Goal: Task Accomplishment & Management: Manage account settings

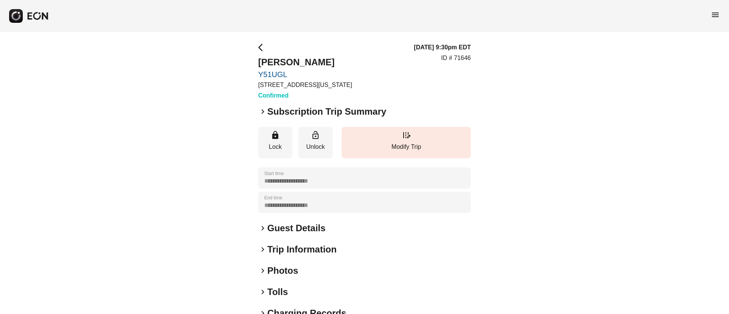
drag, startPoint x: 716, startPoint y: 14, endPoint x: 713, endPoint y: 21, distance: 7.0
click at [716, 15] on span "menu" at bounding box center [715, 14] width 9 height 9
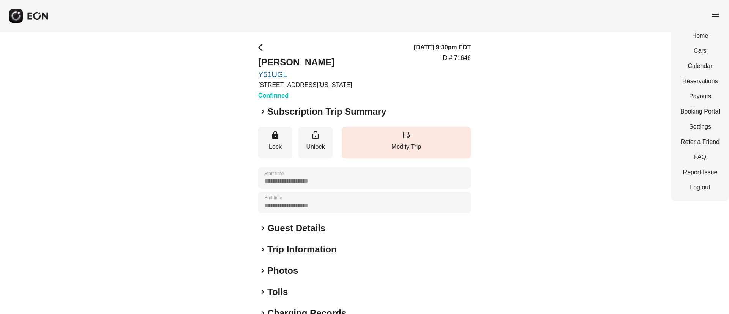
click at [694, 61] on div "Home Cars Calendar Reservations Payouts Booking Portal Settings Refer a Friend …" at bounding box center [700, 111] width 58 height 179
click at [694, 63] on link "Calendar" at bounding box center [700, 66] width 39 height 9
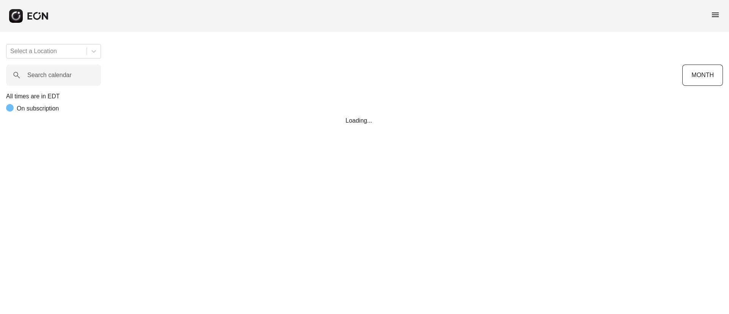
scroll to position [0, 154]
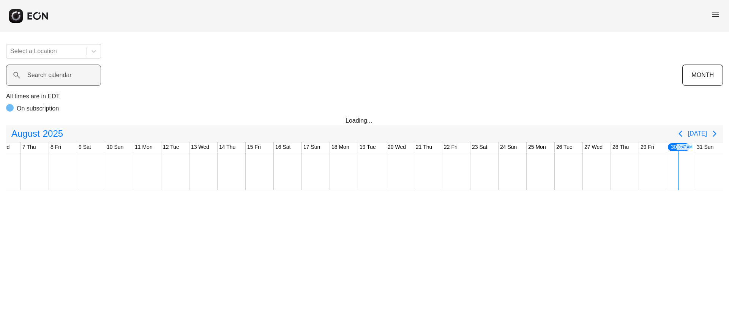
click at [57, 76] on label "Search calendar" at bounding box center [49, 75] width 44 height 9
click at [57, 76] on calendar "Search calendar" at bounding box center [53, 75] width 95 height 21
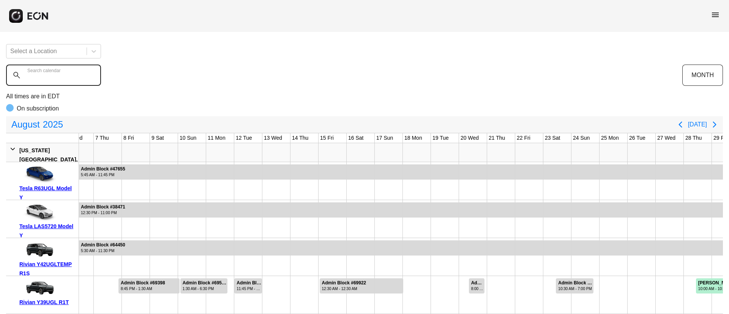
paste calendar "******"
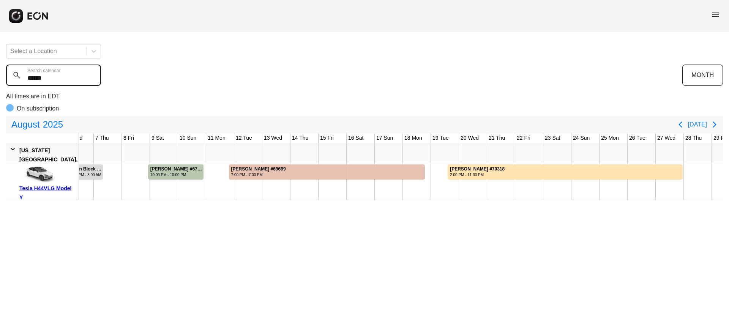
type calendar "******"
drag, startPoint x: 56, startPoint y: 125, endPoint x: 57, endPoint y: 136, distance: 10.6
click at [56, 126] on span "2025" at bounding box center [52, 124] width 23 height 15
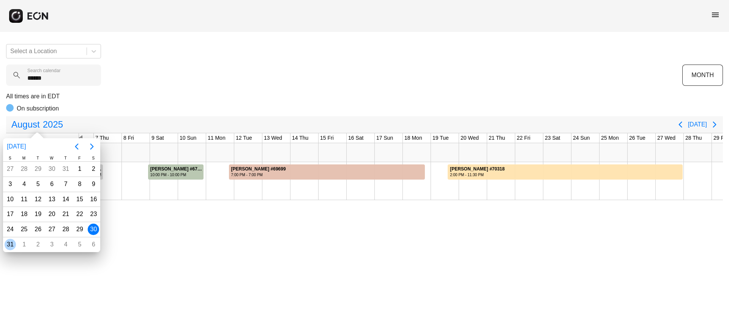
click at [11, 246] on div "31" at bounding box center [10, 244] width 11 height 11
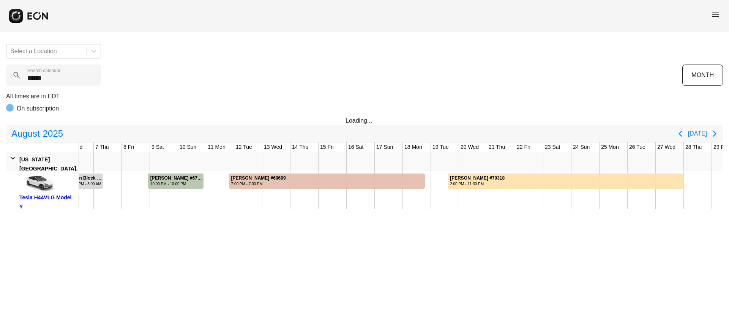
scroll to position [0, 227]
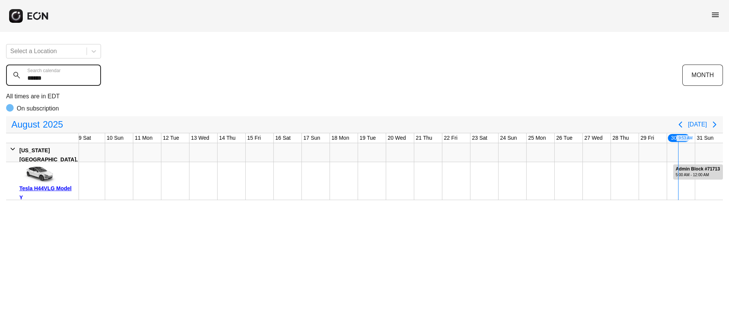
drag, startPoint x: 76, startPoint y: 73, endPoint x: 19, endPoint y: 81, distance: 58.0
click at [19, 81] on calendar "******" at bounding box center [53, 75] width 95 height 21
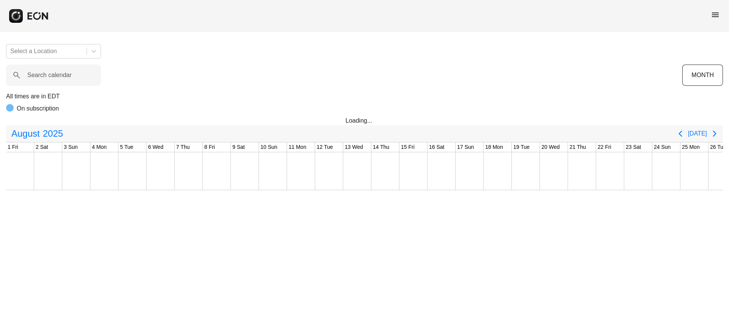
scroll to position [0, 154]
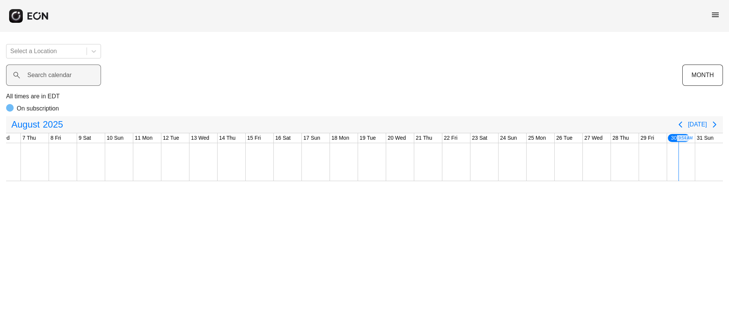
click at [61, 79] on label "Search calendar" at bounding box center [49, 75] width 44 height 9
click at [61, 79] on calendar "Search calendar" at bounding box center [53, 75] width 95 height 21
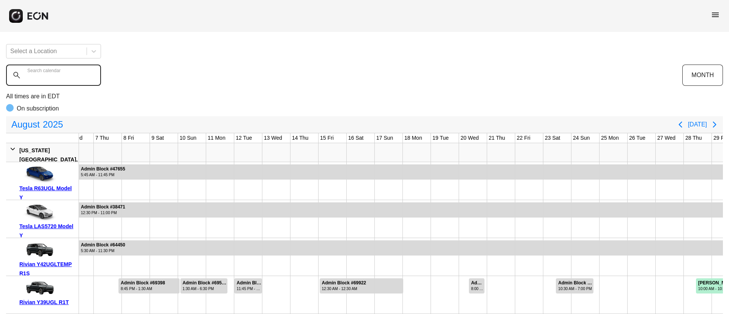
paste calendar "******"
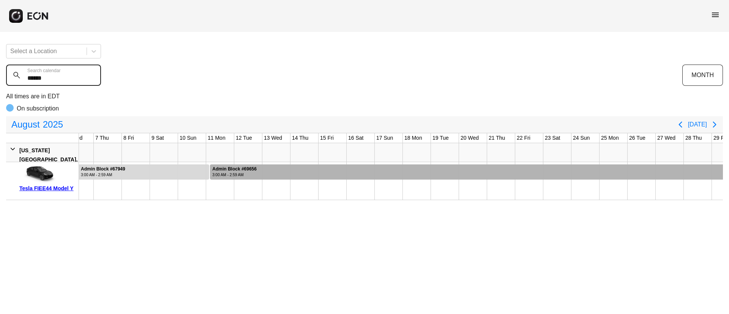
type calendar "******"
click at [400, 171] on div at bounding box center [503, 171] width 586 height 15
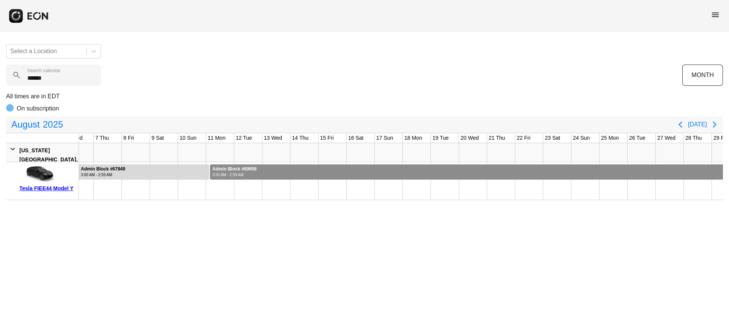
click at [400, 171] on div at bounding box center [503, 171] width 586 height 15
click at [714, 16] on span "menu" at bounding box center [715, 14] width 9 height 9
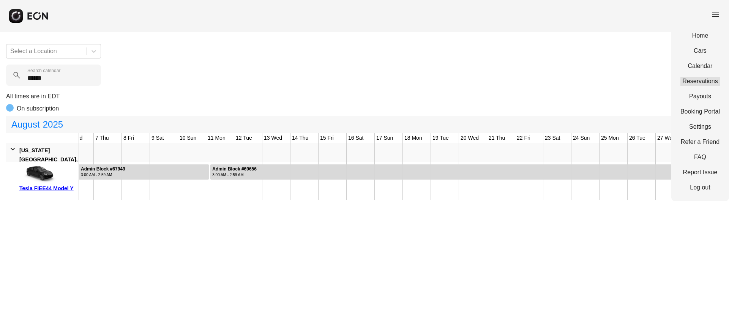
click at [700, 80] on link "Reservations" at bounding box center [700, 81] width 39 height 9
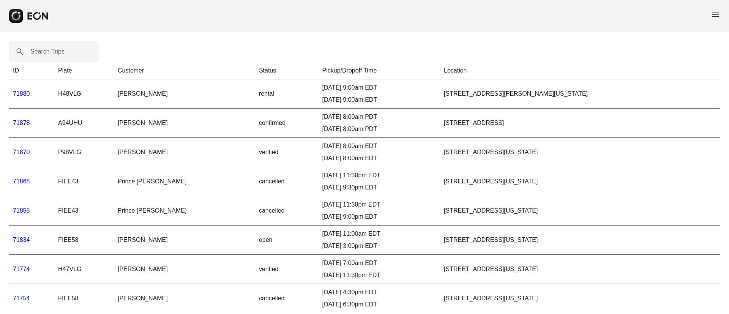
click at [48, 52] on label "Search Trips" at bounding box center [47, 51] width 34 height 9
click at [48, 52] on Trips "Search Trips" at bounding box center [54, 51] width 90 height 21
paste Trips "*****"
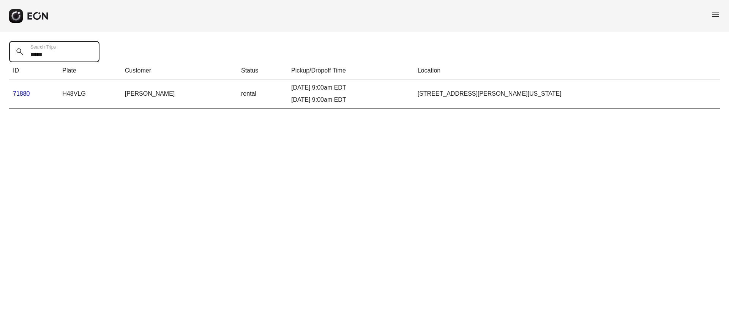
type Trips "*****"
click at [25, 95] on link "71880" at bounding box center [21, 93] width 17 height 6
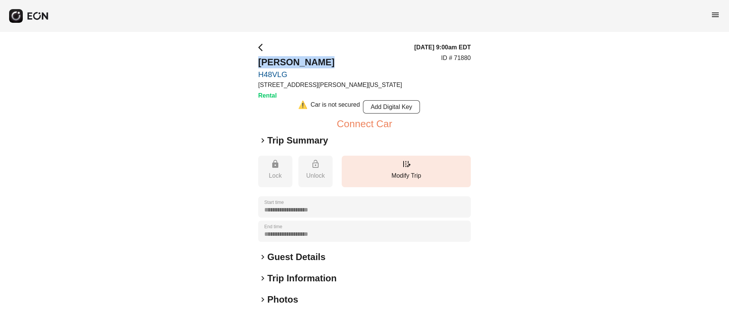
drag, startPoint x: 256, startPoint y: 59, endPoint x: 331, endPoint y: 61, distance: 75.2
click at [331, 61] on div "**********" at bounding box center [364, 220] width 729 height 376
copy h2 "[PERSON_NAME]"
click at [446, 87] on div "08/30/25, 9:00am EDT ID # 71880" at bounding box center [442, 71] width 57 height 57
click at [332, 260] on div "keyboard_arrow_right Guest Details" at bounding box center [364, 257] width 213 height 12
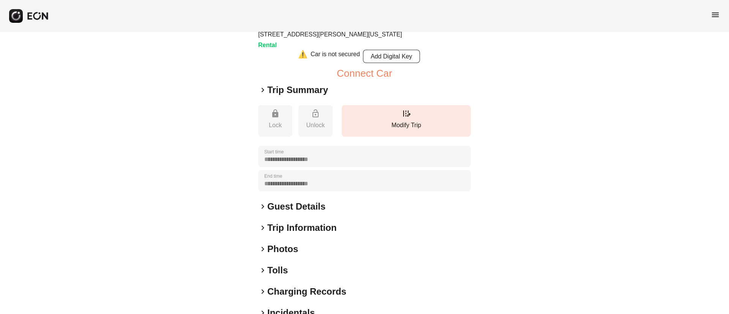
scroll to position [94, 0]
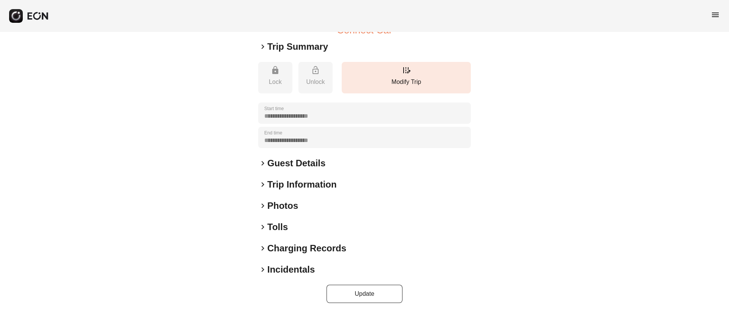
click at [335, 203] on div "keyboard_arrow_right Photos" at bounding box center [364, 206] width 213 height 12
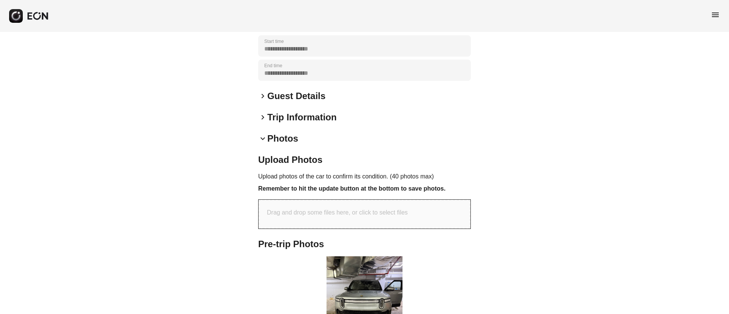
scroll to position [255, 0]
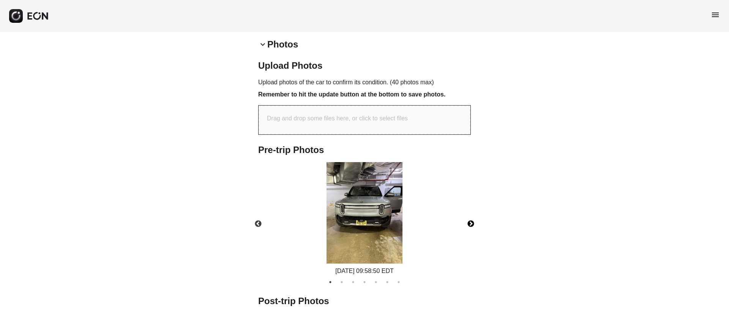
click at [471, 223] on button "Next" at bounding box center [471, 224] width 27 height 27
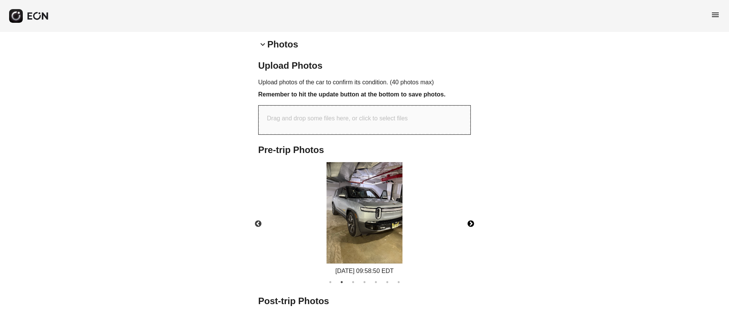
click at [471, 223] on button "Next" at bounding box center [471, 224] width 27 height 27
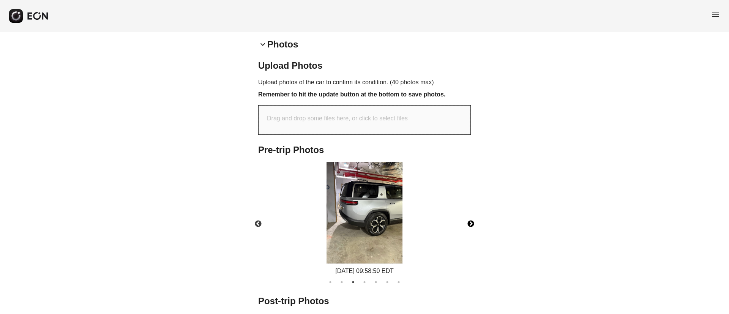
click at [471, 223] on button "Next" at bounding box center [471, 224] width 27 height 27
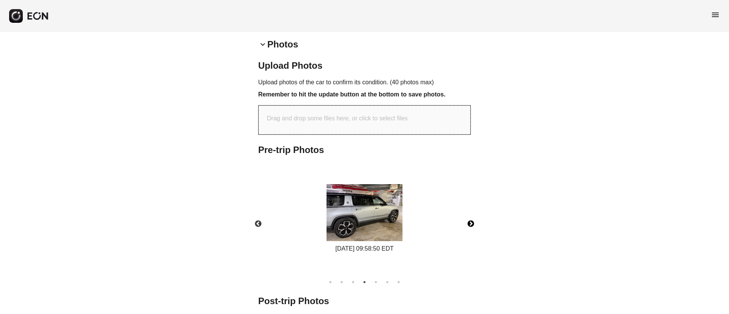
click at [471, 223] on button "Next" at bounding box center [471, 224] width 27 height 27
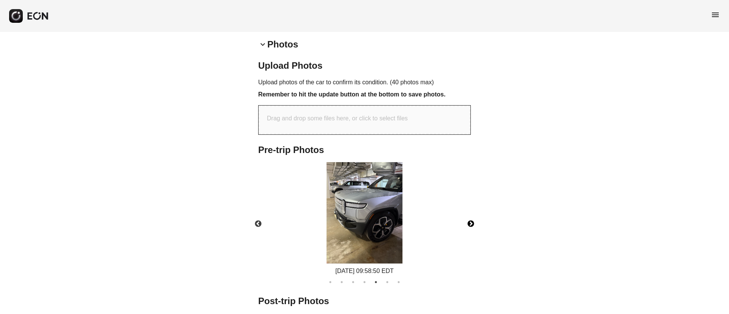
click at [471, 223] on button "Next" at bounding box center [471, 224] width 27 height 27
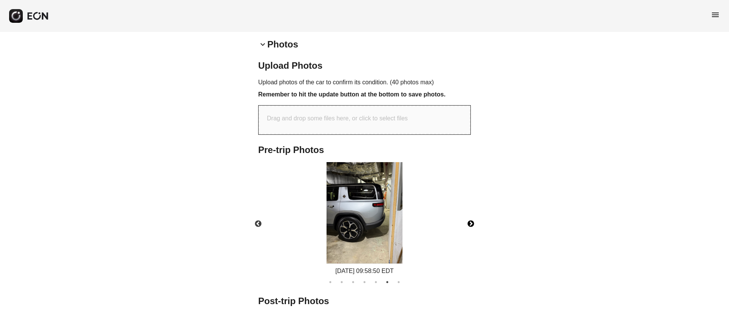
click at [471, 223] on button "Next" at bounding box center [471, 224] width 27 height 27
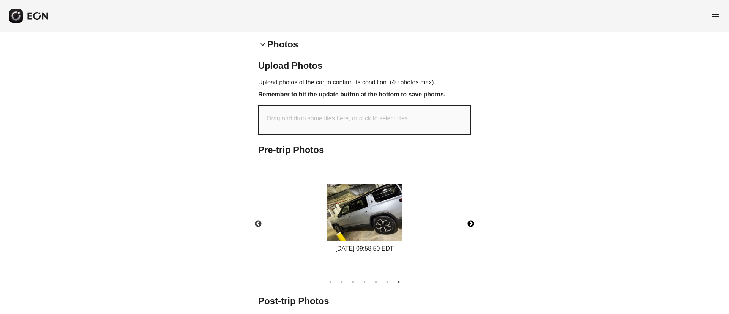
scroll to position [0, 0]
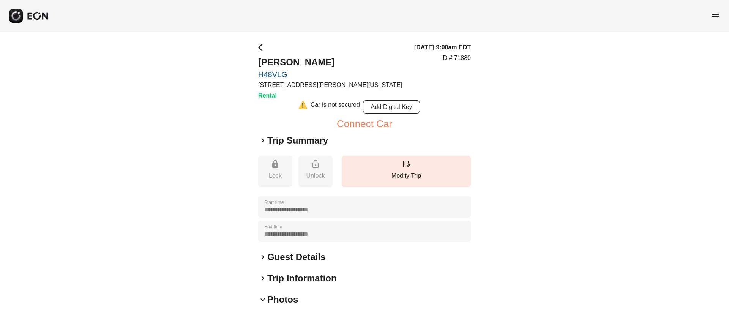
click at [713, 13] on span "menu" at bounding box center [715, 14] width 9 height 9
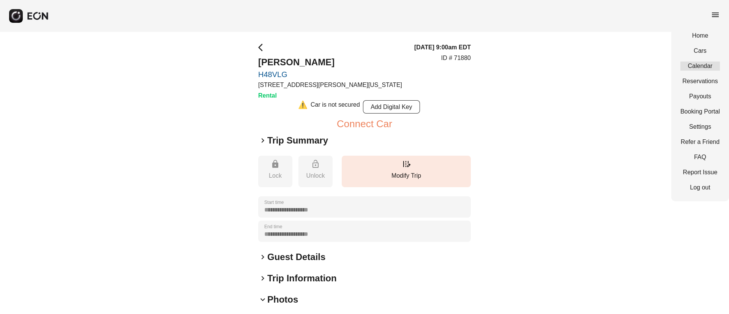
click at [694, 64] on link "Calendar" at bounding box center [700, 66] width 39 height 9
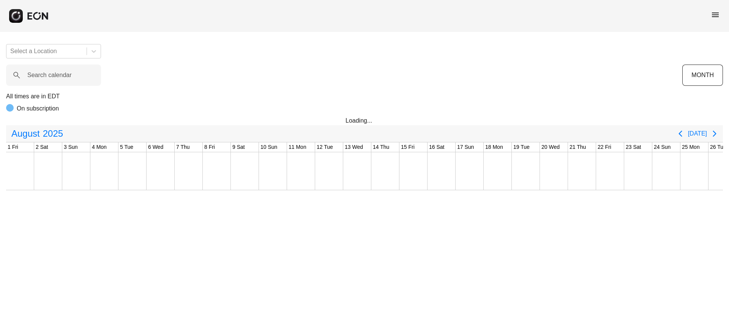
scroll to position [0, 154]
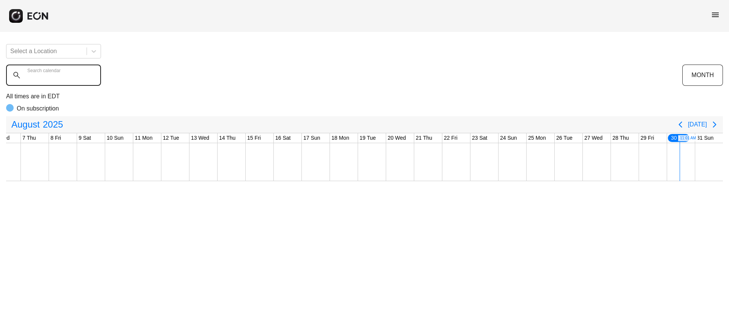
click at [78, 78] on calendar "Search calendar" at bounding box center [53, 75] width 95 height 21
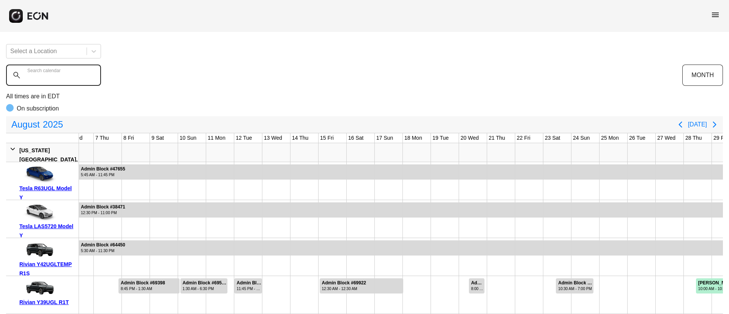
paste calendar "******"
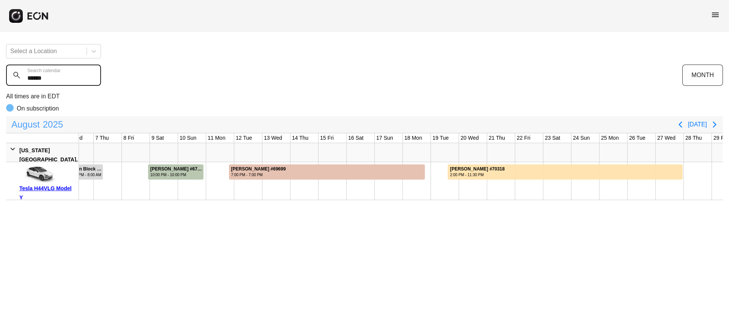
type calendar "******"
click at [51, 123] on span "2025" at bounding box center [52, 124] width 23 height 15
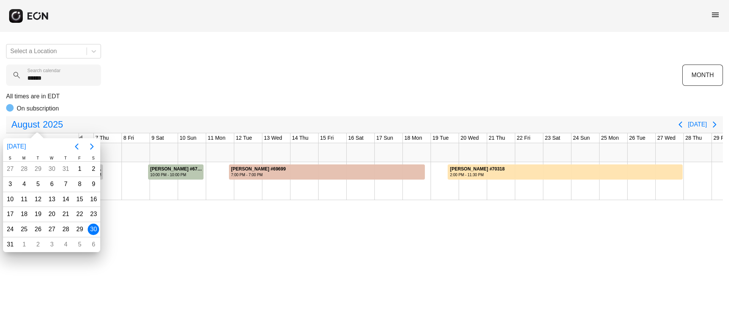
click at [95, 230] on div "30" at bounding box center [93, 229] width 11 height 11
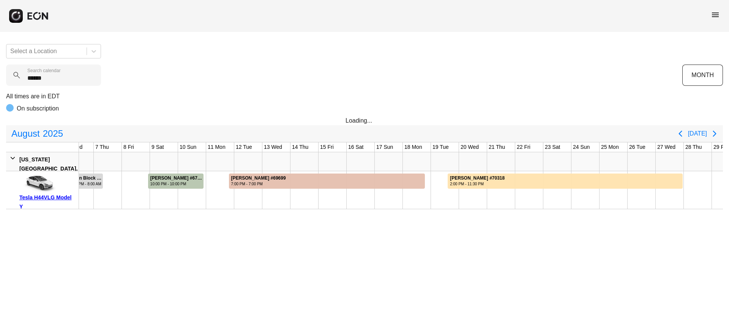
scroll to position [0, 227]
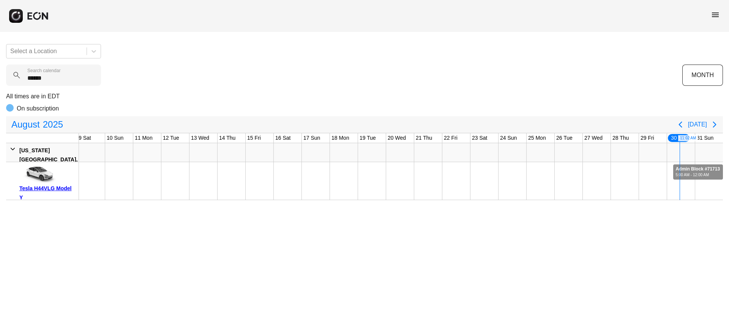
click at [694, 164] on div "Admin Block #71713 5:00 AM - 12:00 AM" at bounding box center [698, 171] width 48 height 15
drag, startPoint x: 54, startPoint y: 128, endPoint x: 47, endPoint y: 143, distance: 16.3
click at [53, 128] on span "2025" at bounding box center [52, 124] width 23 height 15
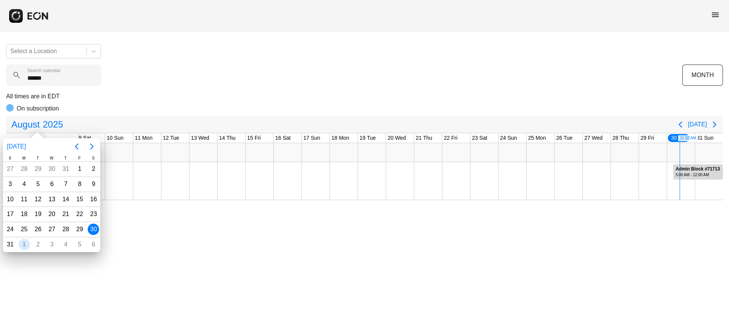
click at [28, 242] on div "1" at bounding box center [24, 244] width 11 height 11
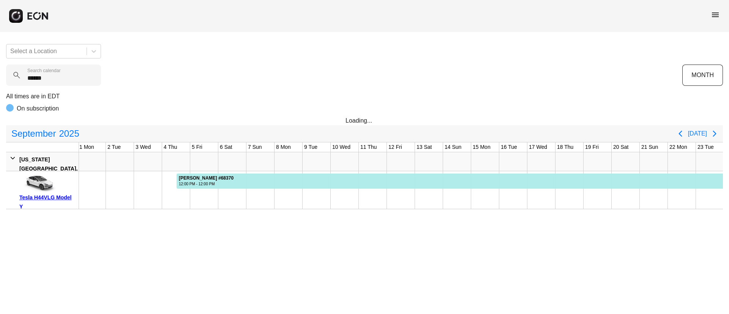
scroll to position [0, 0]
